Goal: Transaction & Acquisition: Purchase product/service

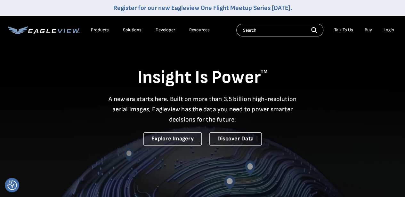
click at [392, 27] on div "Login" at bounding box center [389, 30] width 11 height 6
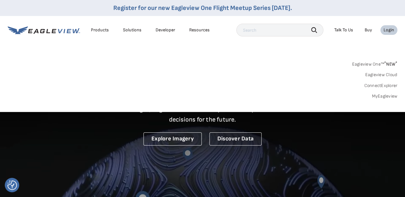
click at [380, 97] on link "MyEagleview" at bounding box center [385, 97] width 26 height 6
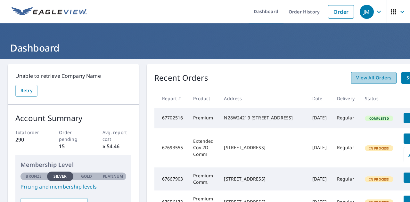
click at [363, 76] on span "View All Orders" at bounding box center [373, 78] width 35 height 8
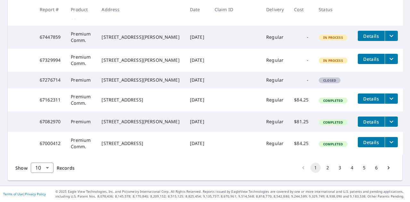
scroll to position [293, 0]
click at [324, 168] on button "2" at bounding box center [328, 168] width 10 height 10
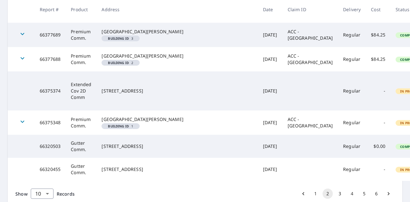
scroll to position [268, 0]
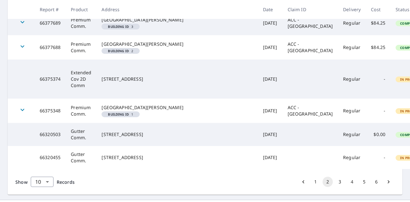
click at [336, 177] on button "3" at bounding box center [340, 182] width 10 height 10
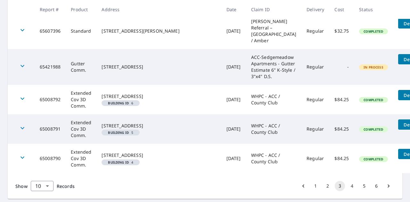
scroll to position [304, 0]
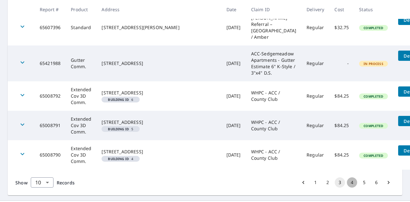
click at [347, 178] on button "4" at bounding box center [352, 183] width 10 height 10
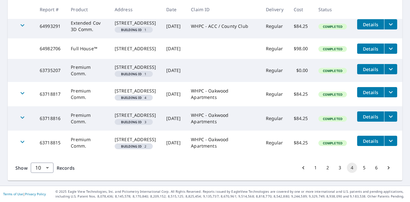
scroll to position [276, 0]
click at [360, 170] on button "5" at bounding box center [364, 168] width 10 height 10
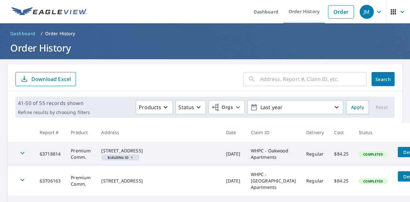
click at [277, 78] on input "text" at bounding box center [313, 79] width 106 height 18
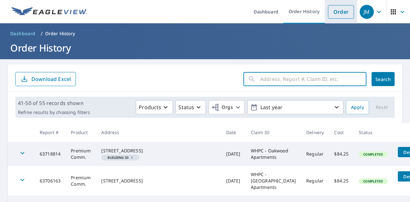
click at [335, 11] on link "Order" at bounding box center [341, 11] width 26 height 13
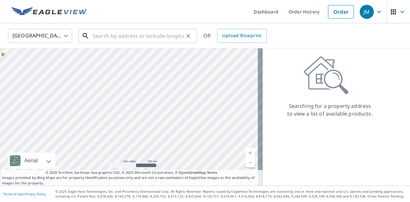
click at [135, 34] on input "text" at bounding box center [138, 36] width 91 height 18
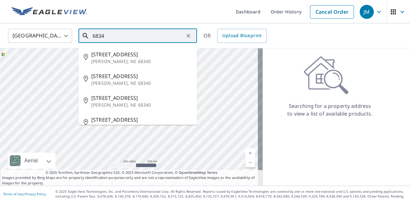
paste input "S [GEOGRAPHIC_DATA]"
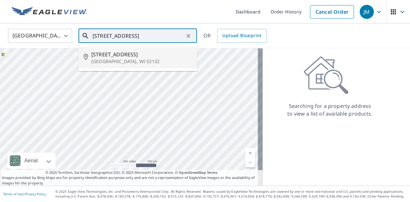
click at [136, 60] on p "[GEOGRAPHIC_DATA], WI 53132" at bounding box center [141, 61] width 101 height 6
type input "[STREET_ADDRESS]"
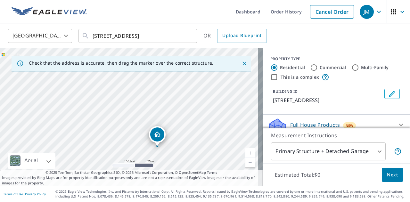
drag, startPoint x: 188, startPoint y: 120, endPoint x: 195, endPoint y: 136, distance: 17.4
click at [195, 136] on div "[STREET_ADDRESS]" at bounding box center [131, 116] width 263 height 137
drag, startPoint x: 198, startPoint y: 104, endPoint x: 196, endPoint y: 113, distance: 9.1
click at [196, 113] on div "[STREET_ADDRESS]" at bounding box center [131, 116] width 263 height 137
drag, startPoint x: 216, startPoint y: 99, endPoint x: 197, endPoint y: 121, distance: 28.6
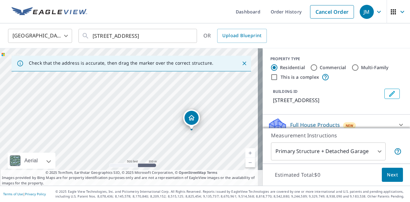
click at [197, 121] on div "[STREET_ADDRESS]" at bounding box center [131, 116] width 263 height 137
drag, startPoint x: 165, startPoint y: 137, endPoint x: 178, endPoint y: 123, distance: 20.2
click at [344, 151] on body "JM JM Dashboard Order History Cancel Order JM [GEOGRAPHIC_DATA] [GEOGRAPHIC_DAT…" at bounding box center [205, 101] width 410 height 202
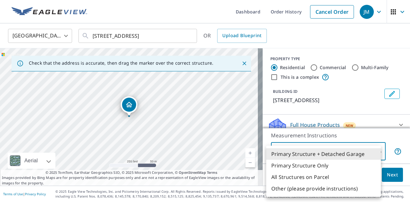
click at [315, 166] on li "Primary Structure Only" at bounding box center [323, 166] width 115 height 12
type input "2"
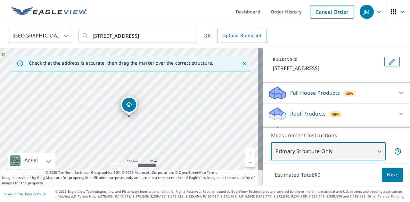
scroll to position [64, 0]
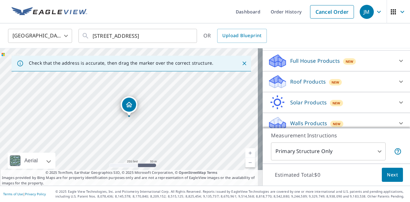
click at [363, 81] on div "Roof Products New" at bounding box center [331, 81] width 126 height 15
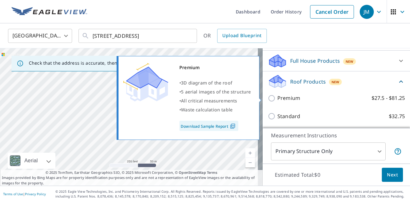
click at [270, 97] on input "Premium $27.5 - $81.25" at bounding box center [273, 99] width 10 height 8
checkbox input "true"
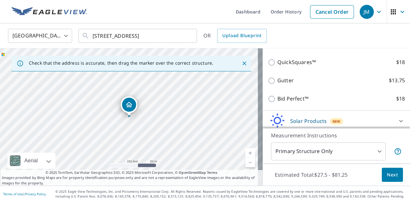
scroll to position [184, 0]
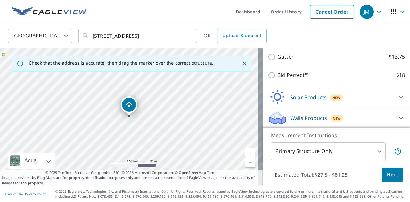
click at [391, 176] on span "Next" at bounding box center [392, 175] width 11 height 8
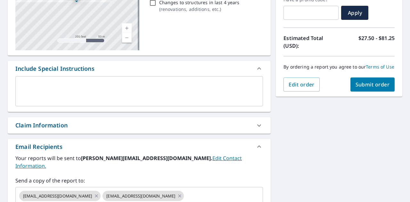
scroll to position [128, 0]
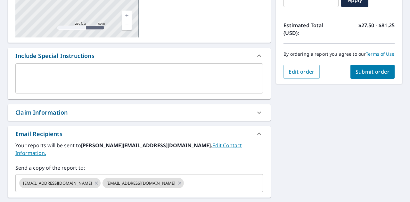
click at [258, 111] on icon at bounding box center [259, 113] width 8 height 8
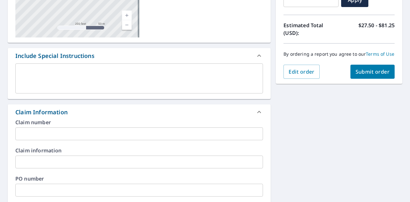
click at [71, 132] on input "text" at bounding box center [139, 134] width 248 height 13
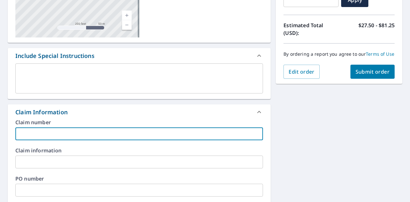
paste input "Victoria Place-[GEOGRAPHIC_DATA]"
click at [19, 134] on input "Victoria Place-[GEOGRAPHIC_DATA]" at bounding box center [139, 134] width 248 height 13
click at [112, 133] on input "MPC / [GEOGRAPHIC_DATA]-[GEOGRAPHIC_DATA]" at bounding box center [139, 134] width 248 height 13
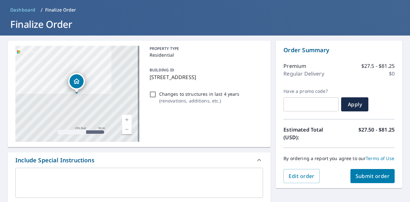
scroll to position [32, 0]
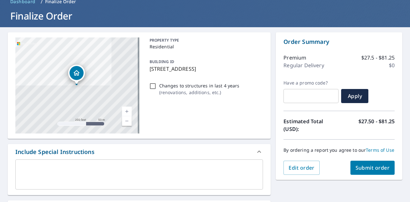
type input "MPC / Victoria Place-[PERSON_NAME] contact [PERSON_NAME] Roof Only"
click at [364, 170] on span "Submit order" at bounding box center [373, 167] width 34 height 7
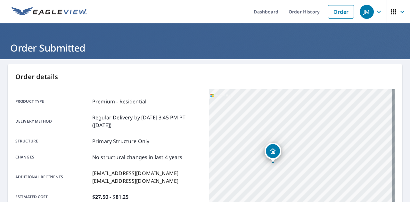
drag, startPoint x: 292, startPoint y: 143, endPoint x: 301, endPoint y: 87, distance: 56.2
click at [347, 111] on div "[STREET_ADDRESS]" at bounding box center [302, 169] width 186 height 160
click at [370, 12] on span "JM" at bounding box center [372, 11] width 24 height 15
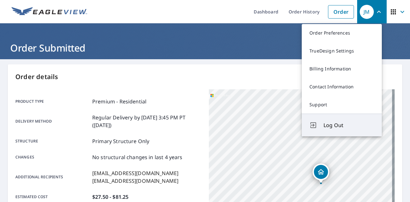
click at [332, 128] on span "Log Out" at bounding box center [349, 125] width 51 height 8
